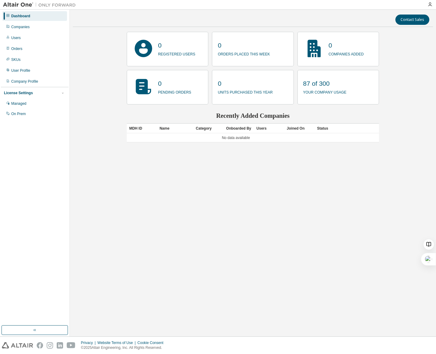
drag, startPoint x: 335, startPoint y: 177, endPoint x: 335, endPoint y: 174, distance: 3.4
click at [335, 177] on div "Contact Sales 0 registered users 0 orders placed this week 0 companies added 0 …" at bounding box center [253, 173] width 360 height 321
drag, startPoint x: 307, startPoint y: 94, endPoint x: 354, endPoint y: 94, distance: 46.7
click at [354, 94] on div "87 of 300 your company usage" at bounding box center [338, 87] width 82 height 35
click at [332, 173] on div "Contact Sales 0 registered users 0 orders placed this week 0 companies added 0 …" at bounding box center [253, 173] width 360 height 321
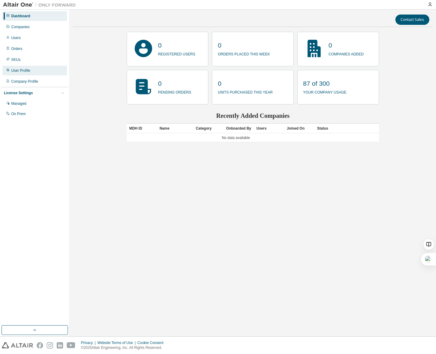
click at [22, 70] on div "User Profile" at bounding box center [20, 70] width 19 height 5
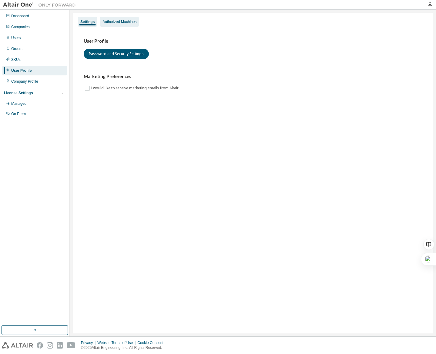
click at [121, 22] on div "Authorized Machines" at bounding box center [119, 21] width 34 height 5
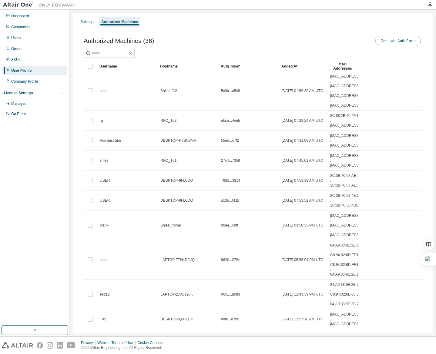
click at [392, 42] on button "Generate Auth Code" at bounding box center [397, 41] width 45 height 10
